Goal: Find specific page/section: Find specific page/section

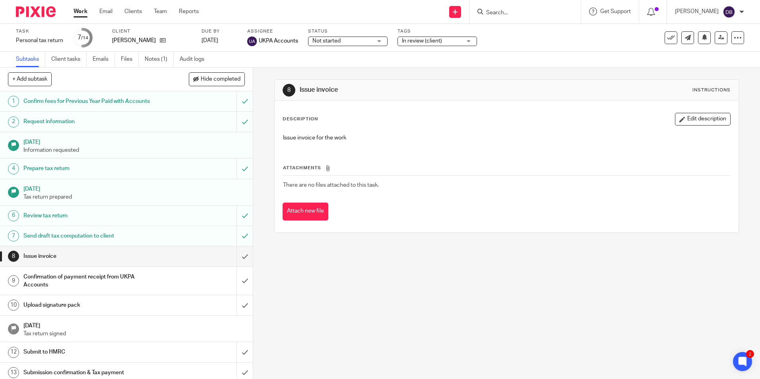
click at [496, 12] on input "Search" at bounding box center [521, 13] width 72 height 7
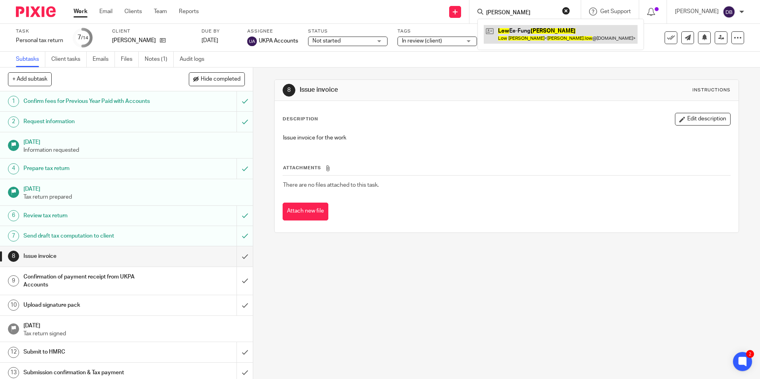
type input "emily low"
click at [569, 37] on link at bounding box center [561, 34] width 154 height 18
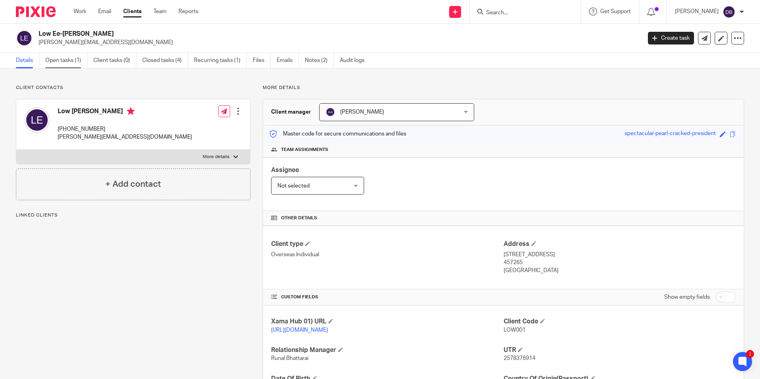
click at [77, 66] on link "Open tasks (1)" at bounding box center [66, 60] width 42 height 15
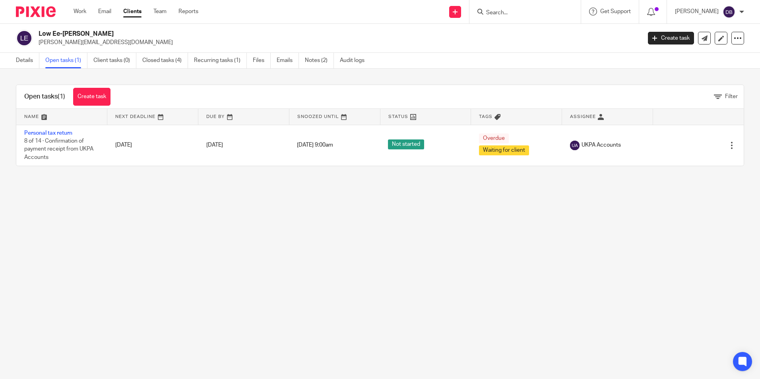
click at [50, 132] on link "Personal tax return" at bounding box center [48, 133] width 48 height 6
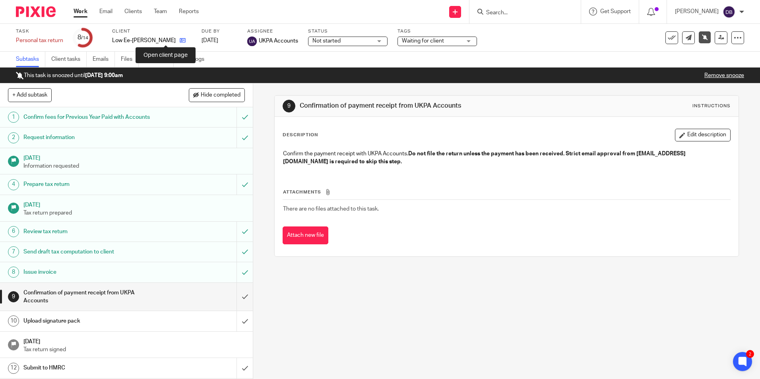
click at [180, 42] on icon at bounding box center [183, 40] width 6 height 6
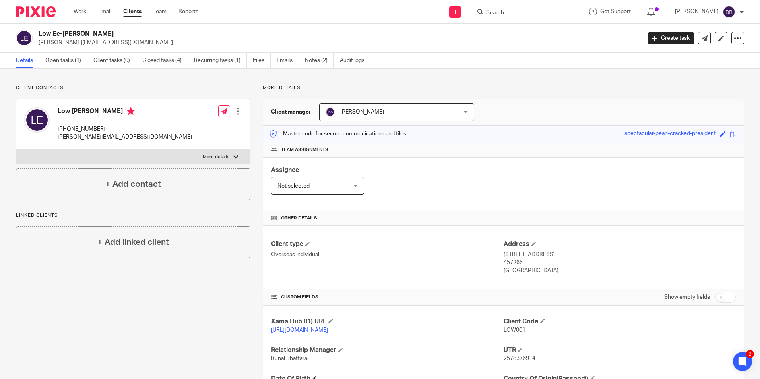
scroll to position [79, 0]
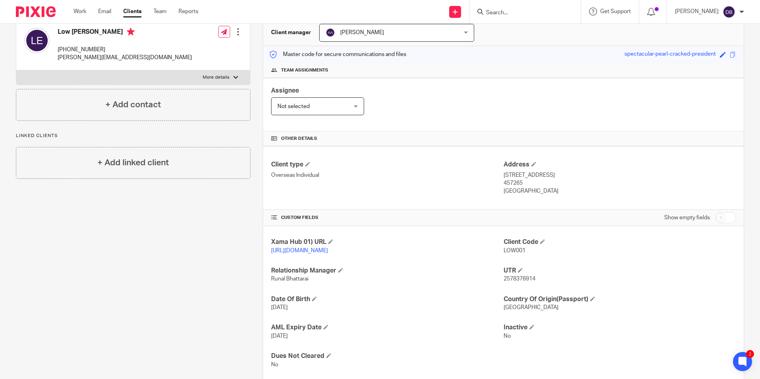
click at [509, 279] on span "2578376914" at bounding box center [519, 279] width 32 height 6
copy span "2578376914"
